Goal: Information Seeking & Learning: Learn about a topic

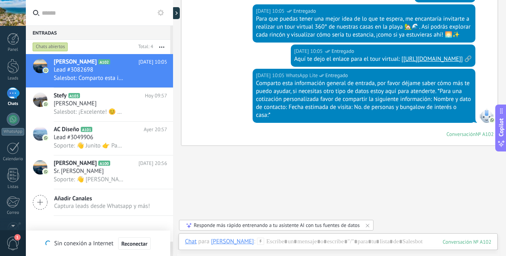
click at [108, 106] on div "[PERSON_NAME]" at bounding box center [110, 104] width 113 height 8
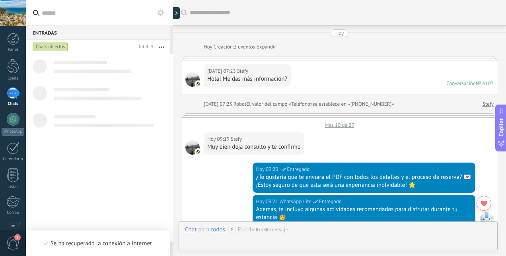
scroll to position [603, 0]
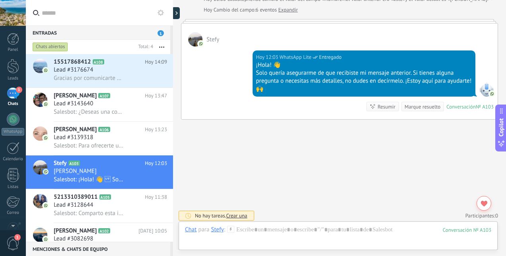
click at [134, 70] on div "Lead #3176674" at bounding box center [110, 70] width 113 height 8
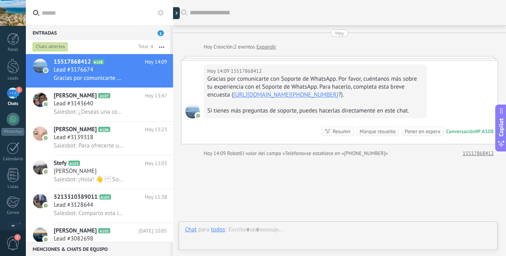
scroll to position [39, 0]
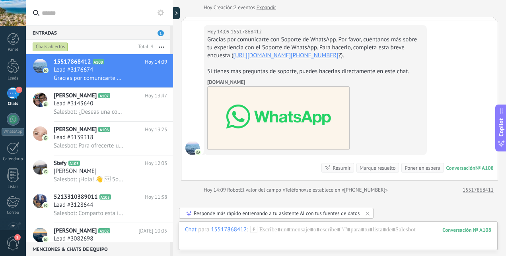
click at [122, 137] on div "Lead #3139318" at bounding box center [110, 138] width 113 height 8
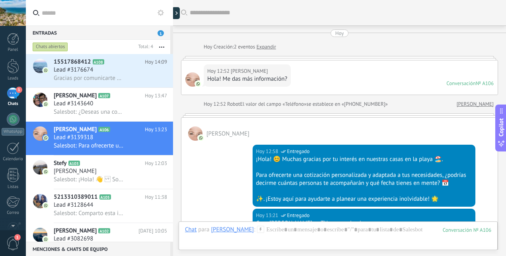
scroll to position [688, 0]
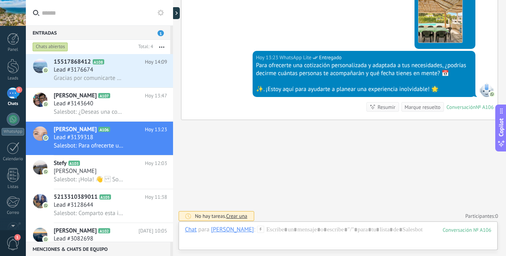
click at [17, 72] on div at bounding box center [13, 66] width 12 height 15
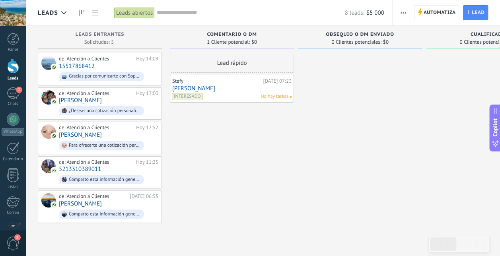
click at [116, 103] on div "de: Atención a Clientes [DATE] 13:00 [PERSON_NAME] ¿Deseas una cotización perso…" at bounding box center [109, 103] width 100 height 27
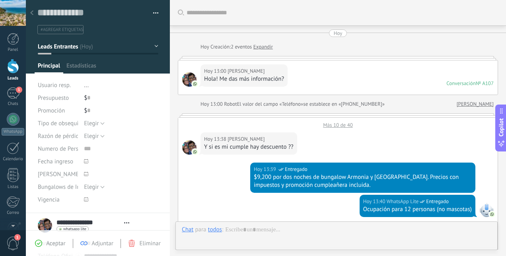
type textarea "**********"
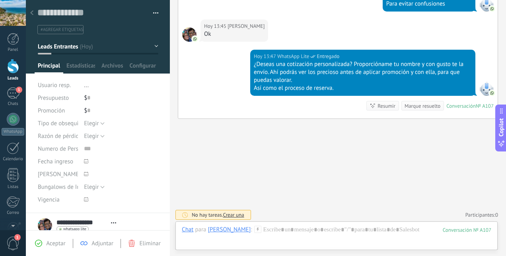
click at [12, 117] on div at bounding box center [13, 119] width 13 height 13
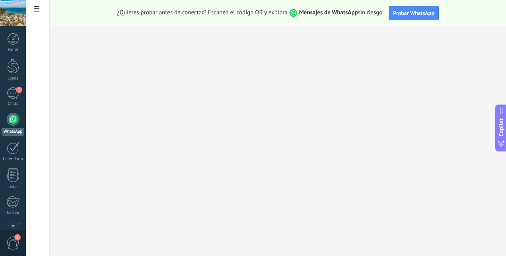
click at [14, 92] on div "1" at bounding box center [13, 94] width 13 height 12
